Goal: Information Seeking & Learning: Learn about a topic

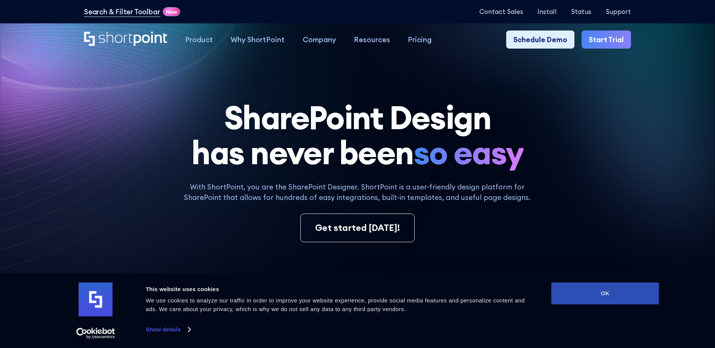
click at [627, 296] on button "OK" at bounding box center [606, 294] width 108 height 22
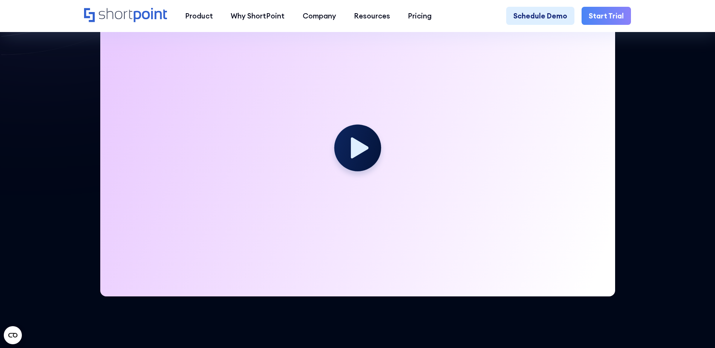
scroll to position [242, 0]
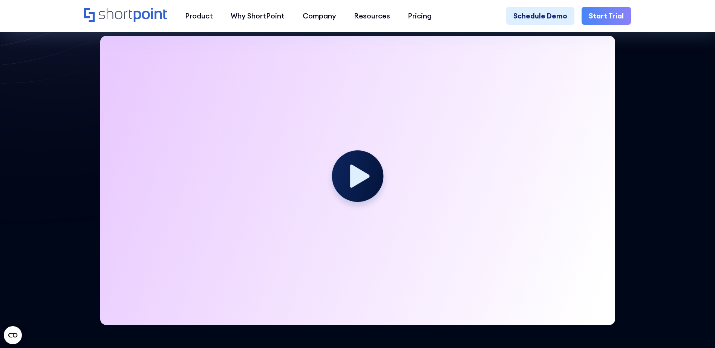
click at [366, 185] on circle at bounding box center [357, 175] width 51 height 51
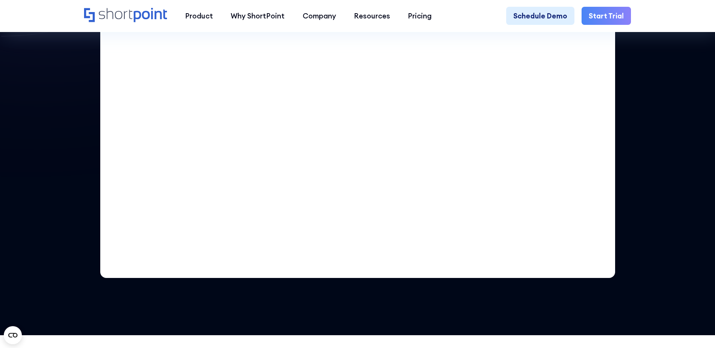
scroll to position [207, 0]
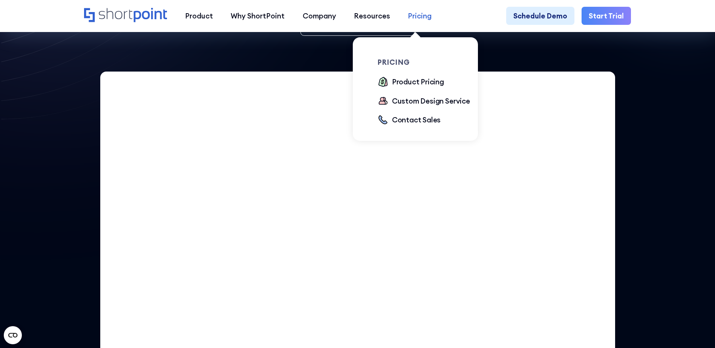
click at [412, 15] on div "Pricing" at bounding box center [420, 16] width 24 height 11
click at [414, 81] on div "Product Pricing" at bounding box center [418, 82] width 52 height 11
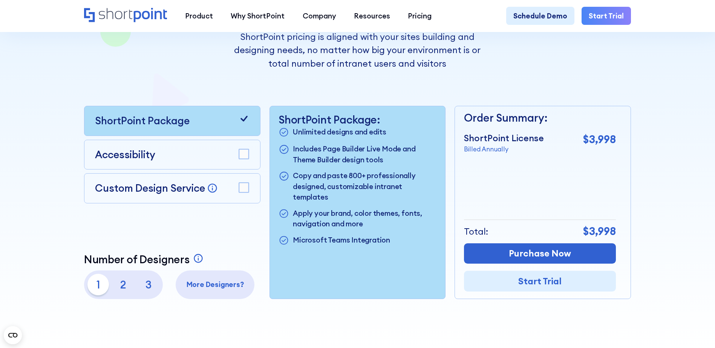
scroll to position [184, 0]
